Goal: Find specific fact: Find contact information

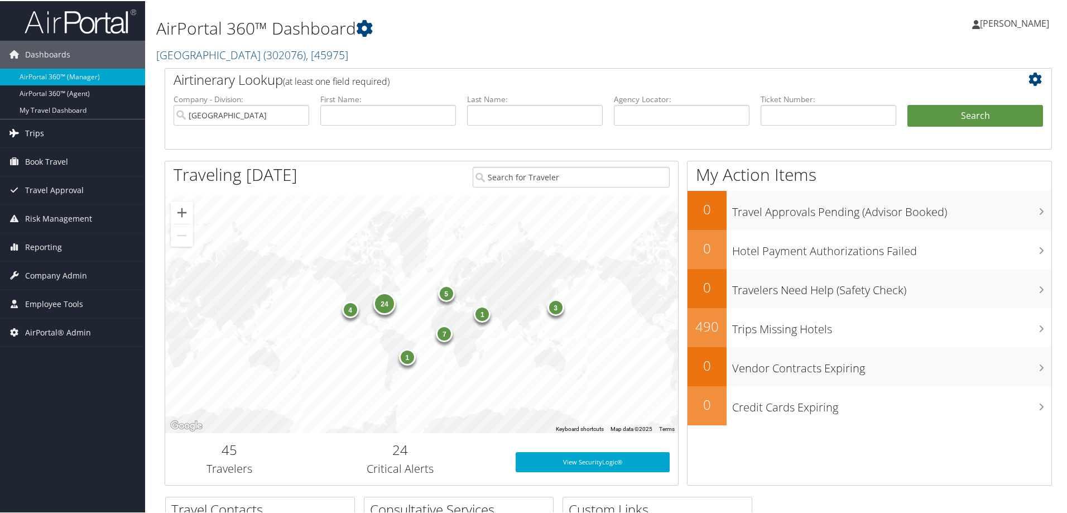
click at [45, 132] on link "Trips" at bounding box center [72, 132] width 145 height 28
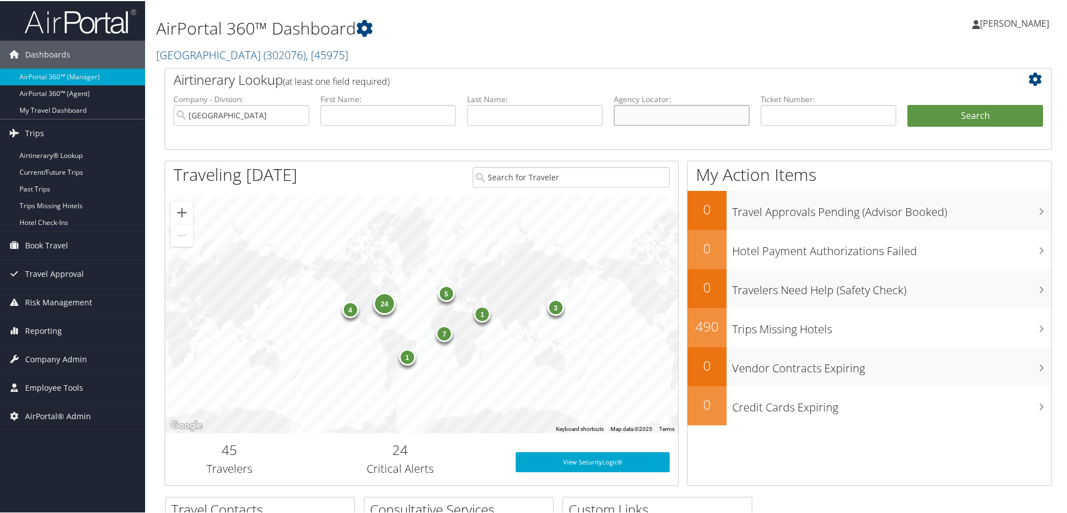
click at [649, 115] on input "text" at bounding box center [682, 114] width 136 height 21
paste input "BZYLAC"
type input "BZYLAC"
click at [907, 104] on button "Search" at bounding box center [975, 115] width 136 height 22
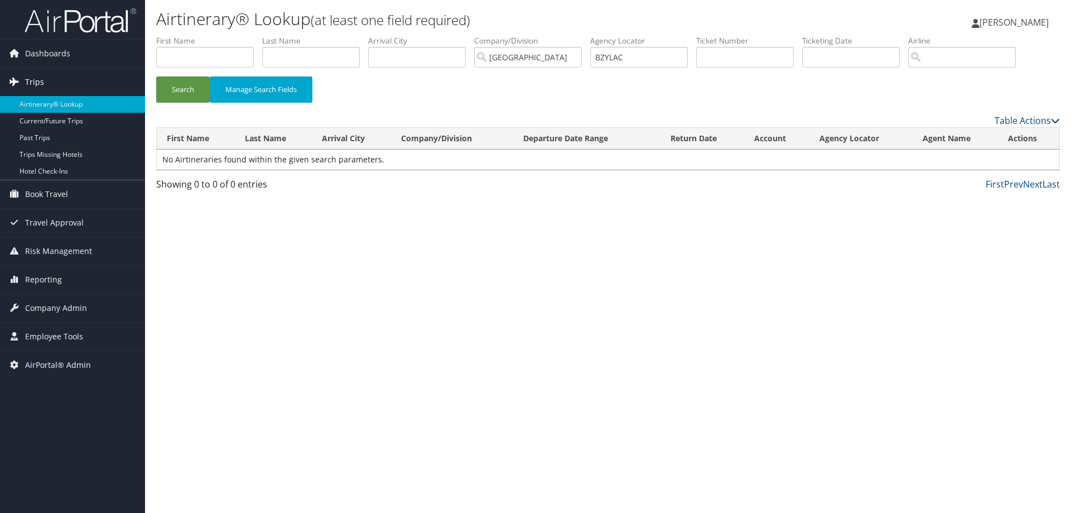
click at [34, 83] on span "Trips" at bounding box center [34, 82] width 19 height 28
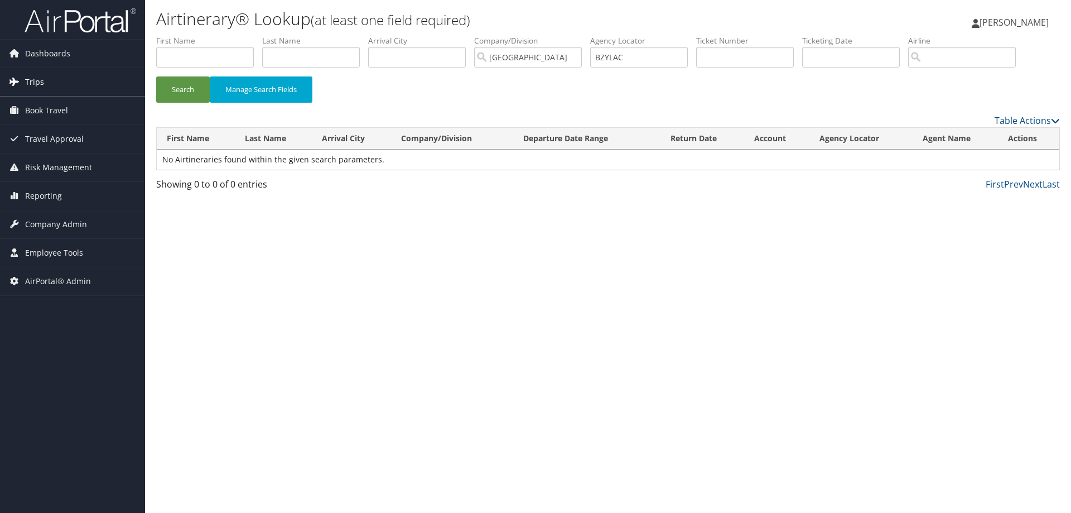
click at [34, 83] on span "Trips" at bounding box center [34, 82] width 19 height 28
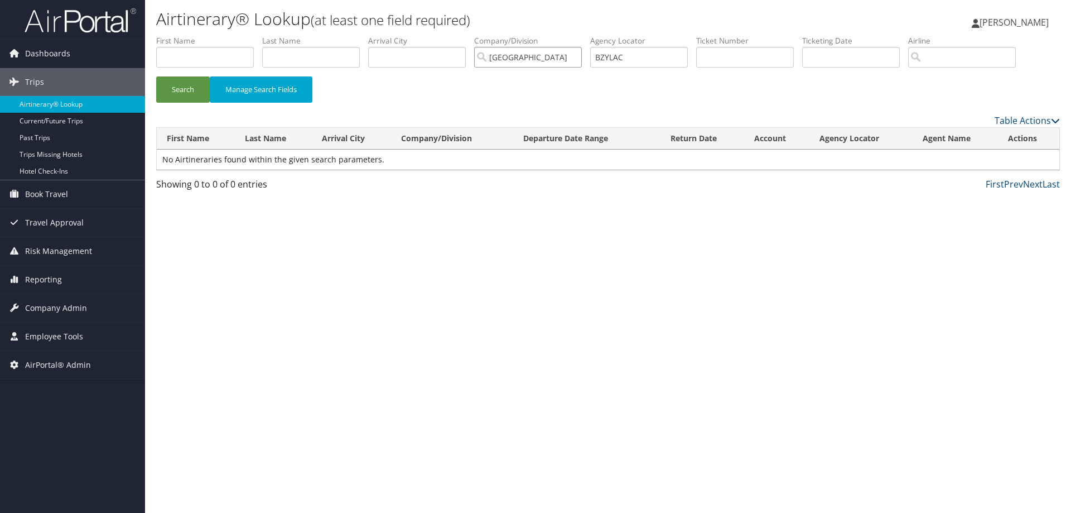
click at [555, 59] on input "Temple University" at bounding box center [528, 57] width 108 height 21
click at [640, 61] on input "BZYLAC" at bounding box center [639, 57] width 98 height 21
click at [192, 86] on button "Search" at bounding box center [183, 89] width 54 height 26
click at [664, 60] on input "BZYLAC" at bounding box center [639, 57] width 98 height 21
click at [156, 76] on button "Search" at bounding box center [183, 89] width 54 height 26
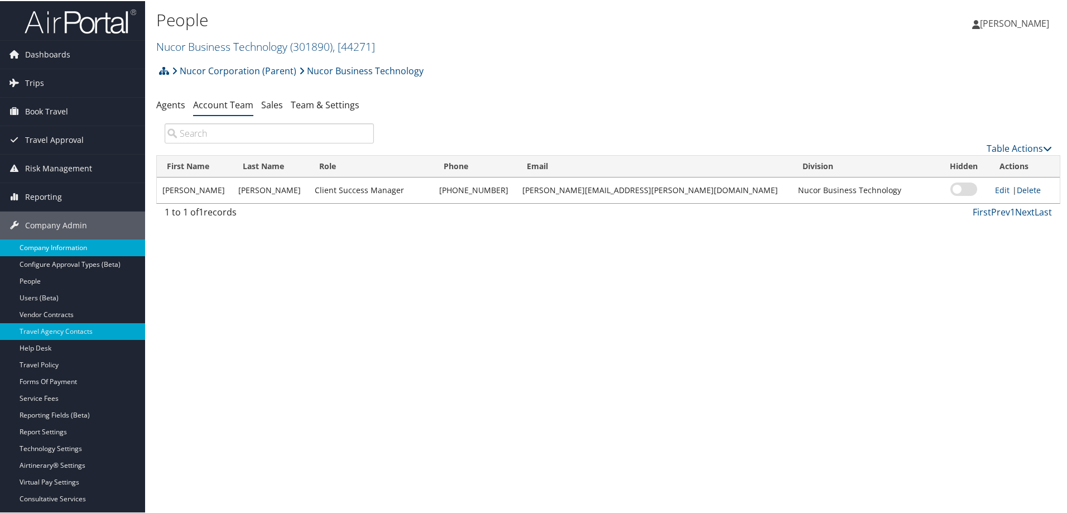
click at [56, 243] on link "Company Information" at bounding box center [72, 246] width 145 height 17
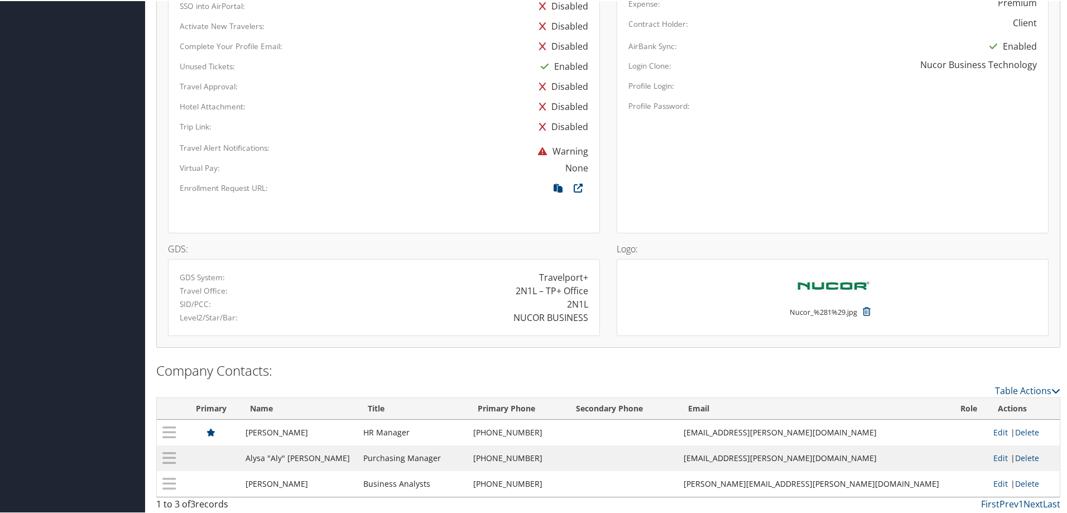
scroll to position [636, 0]
drag, startPoint x: 753, startPoint y: 429, endPoint x: 857, endPoint y: 422, distance: 104.0
click at [857, 422] on td "[EMAIL_ADDRESS][PERSON_NAME][DOMAIN_NAME]" at bounding box center [814, 429] width 272 height 26
